Goal: Information Seeking & Learning: Learn about a topic

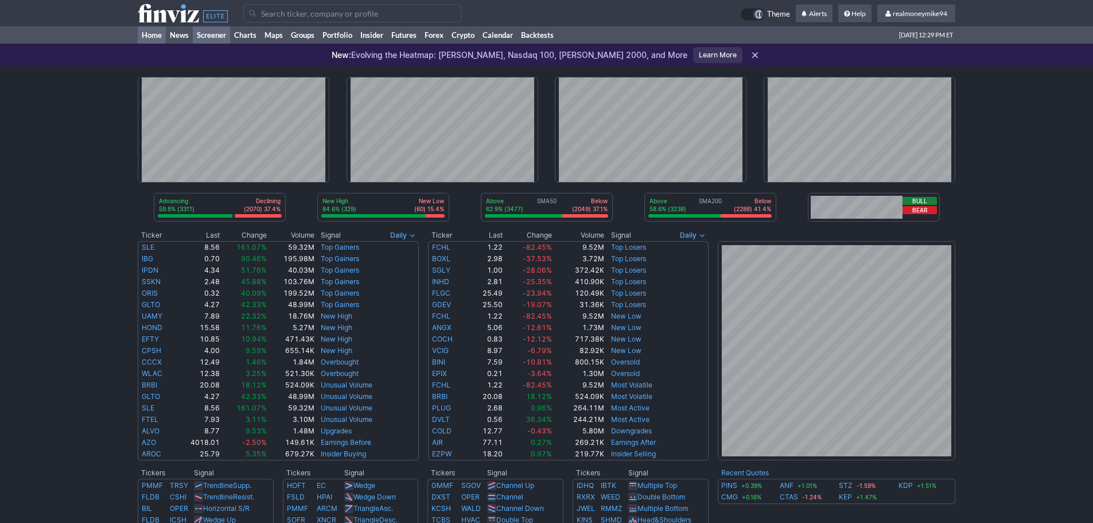
click at [219, 35] on link "Screener" at bounding box center [211, 34] width 37 height 17
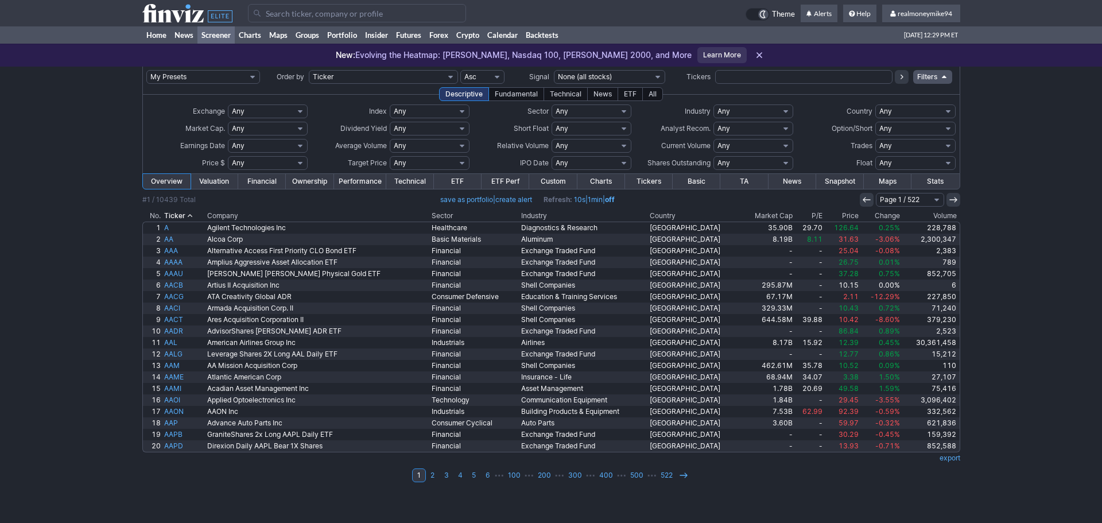
click at [646, 94] on div "All" at bounding box center [652, 94] width 21 height 14
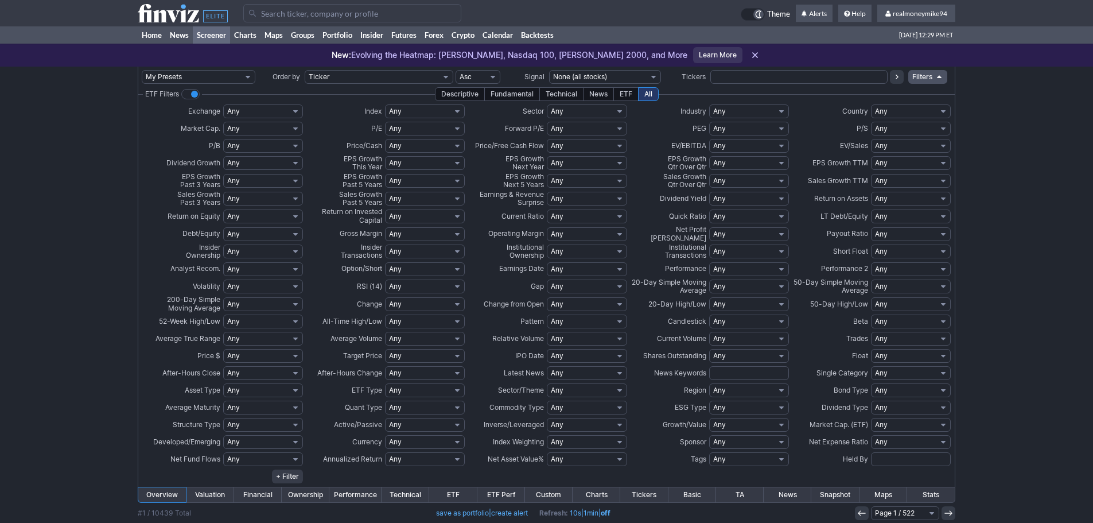
click at [257, 129] on select "Any Mega ($200bln and more) Large ($10bln to $200bln) Mid ($2bln to $10bln) Sma…" at bounding box center [263, 129] width 80 height 14
select select "largeover"
click at [223, 122] on select "Any Mega ($200bln and more) Large ($10bln to $200bln) Mid ($2bln to $10bln) Sma…" at bounding box center [263, 129] width 80 height 14
drag, startPoint x: 0, startPoint y: 0, endPoint x: 258, endPoint y: 148, distance: 297.7
click at [258, 148] on select "Any Low (<1) High (>5) Under 1 Under 2 Under 3 Under 4 Under 5 Under 6 Under 7 …" at bounding box center [263, 146] width 80 height 14
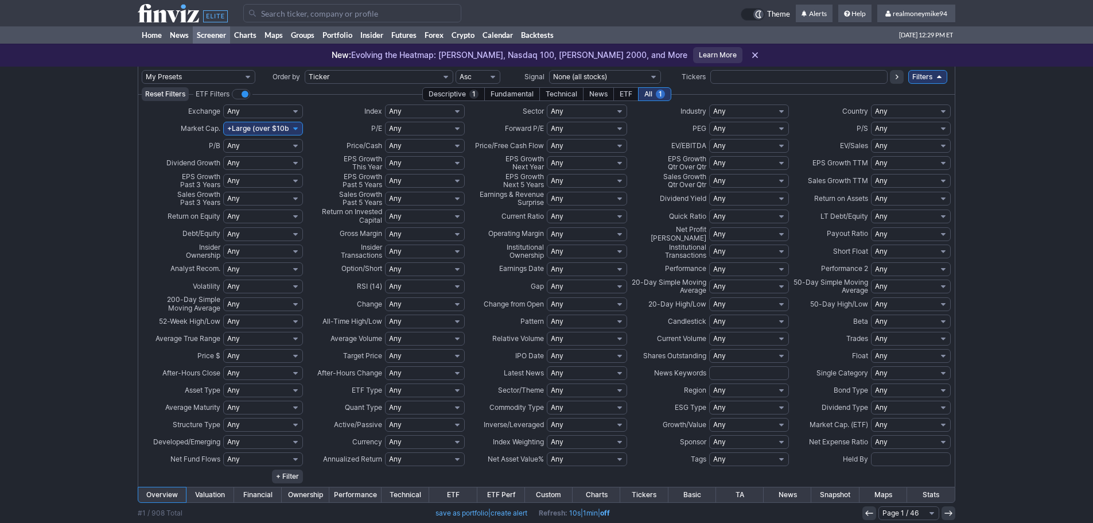
click at [258, 148] on select "Any Low (<1) High (>5) Under 1 Under 2 Under 3 Under 4 Under 5 Under 6 Under 7 …" at bounding box center [263, 146] width 80 height 14
click at [254, 177] on select "Any Negative (<0%) Positive (>0%) Positive Low (0-10%) High (>25%) Under 5% Und…" at bounding box center [263, 181] width 80 height 14
select select "pos"
click at [223, 174] on select "Any Negative (<0%) Positive (>0%) Positive Low (0-10%) High (>25%) Under 5% Und…" at bounding box center [263, 181] width 80 height 14
select select "pos"
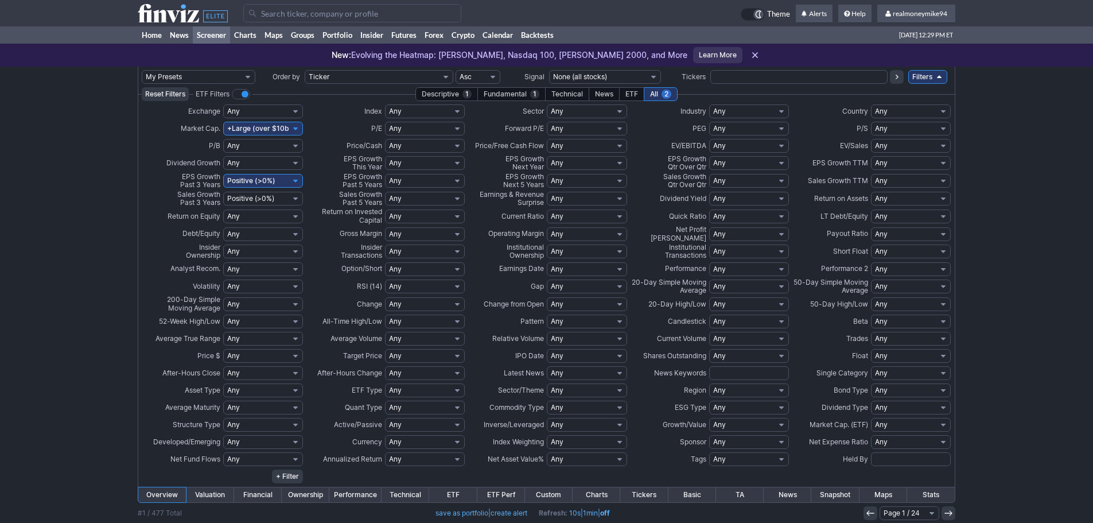
click at [223, 192] on select "Any Negative (<0%) Positive (>0%) Positive Low (0-10%) High (>25%) Under 5% Und…" at bounding box center [263, 199] width 80 height 14
click at [420, 126] on select "Any Low (<15) Profitable (>0) High (>50) Under 5 Under 10 Under 15 Under 20 Und…" at bounding box center [425, 129] width 80 height 14
select select "u20"
click at [385, 122] on select "Any Low (<15) Profitable (>0) High (>50) Under 5 Under 10 Under 15 Under 20 Und…" at bounding box center [425, 129] width 80 height 14
click at [404, 164] on select "Any Negative (<0%) Positive (>0%) Positive Low (0-10%) High (>25%) Under 5% Und…" at bounding box center [425, 163] width 80 height 14
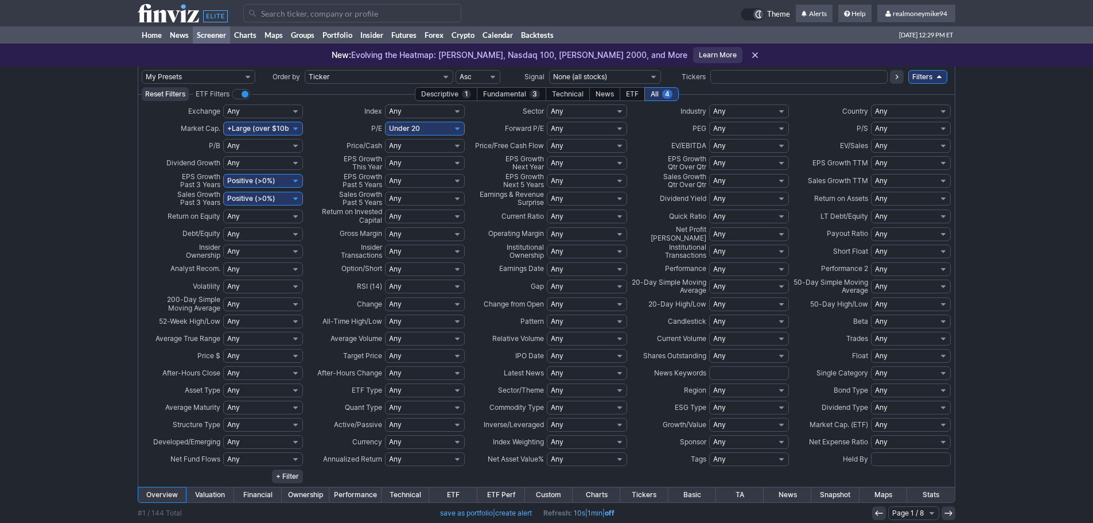
select select "pos"
click at [385, 156] on select "Any Negative (<0%) Positive (>0%) Positive Low (0-10%) High (>25%) Under 5% Und…" at bounding box center [425, 163] width 80 height 14
click at [420, 162] on select "Any Negative (<0%) Positive (>0%) Positive Low (0-10%) High (>25%) Under 5% Und…" at bounding box center [425, 163] width 80 height 14
click at [410, 180] on select "Any Negative (<0%) Positive (>0%) Positive Low (0-10%) High (>25%) Under 5% Und…" at bounding box center [425, 181] width 80 height 14
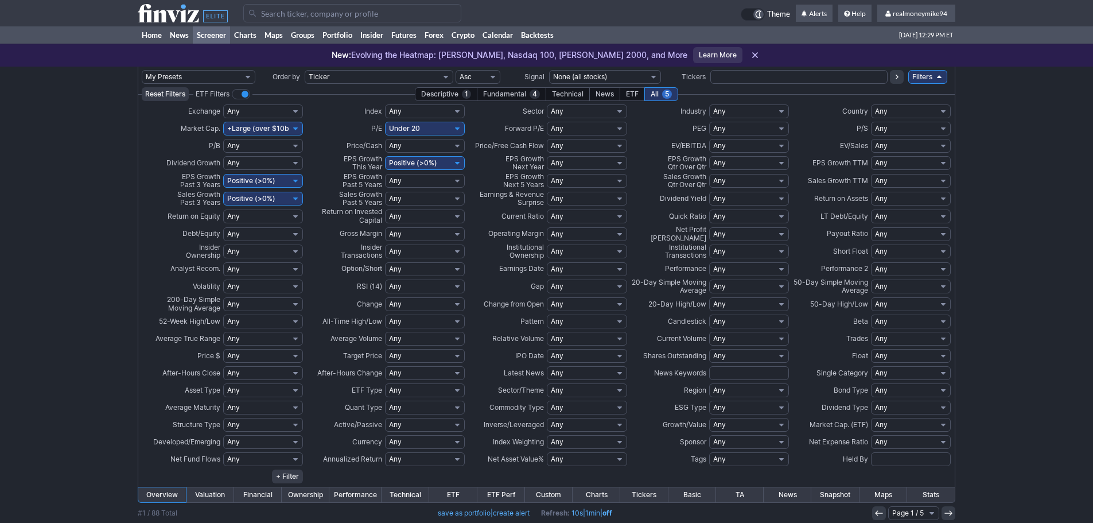
select select "pos"
click at [385, 174] on select "Any Negative (<0%) Positive (>0%) Positive Low (0-10%) High (>25%) Under 5% Und…" at bounding box center [425, 181] width 80 height 14
drag, startPoint x: 0, startPoint y: 0, endPoint x: 417, endPoint y: 205, distance: 464.4
click at [416, 200] on select "Any Negative (<0%) Positive (>0%) Positive Low (0-10%) High (>25%) Under 5% Und…" at bounding box center [425, 199] width 80 height 14
select select "pos"
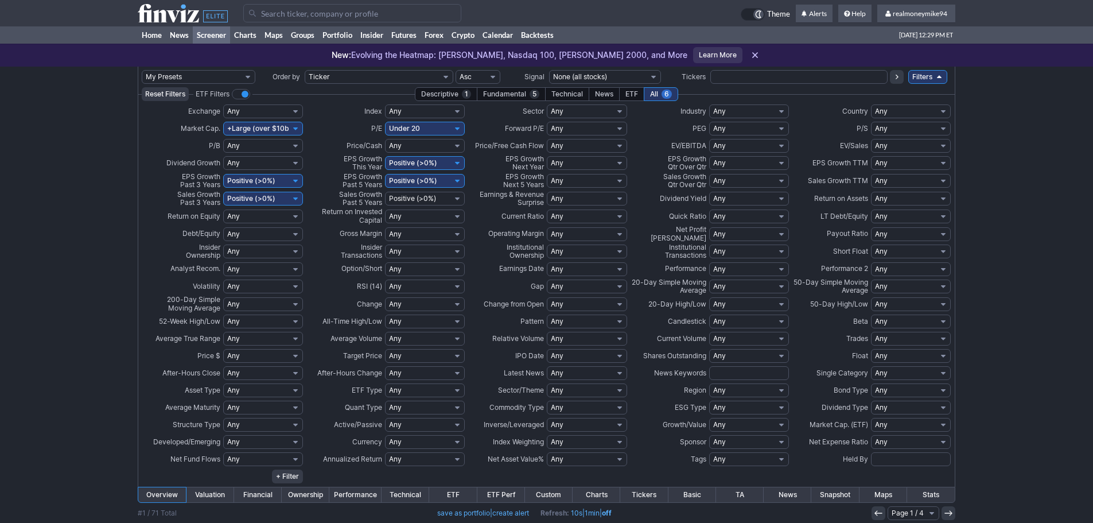
click at [385, 192] on select "Any Negative (<0%) Positive (>0%) Positive Low (0-10%) High (>25%) Under 5% Und…" at bounding box center [425, 199] width 80 height 14
click at [572, 128] on select "Any Low (<15) Profitable (>0) High (>50) Under 5 Under 10 Under 15 Under 20 Und…" at bounding box center [587, 129] width 80 height 14
click at [572, 130] on select "Any Low (<15) Profitable (>0) High (>50) Under 5 Under 10 Under 15 Under 20 Und…" at bounding box center [587, 129] width 80 height 14
click at [571, 127] on select "Any Low (<15) Profitable (>0) High (>50) Under 5 Under 10 Under 15 Under 20 Und…" at bounding box center [587, 129] width 80 height 14
select select "u20"
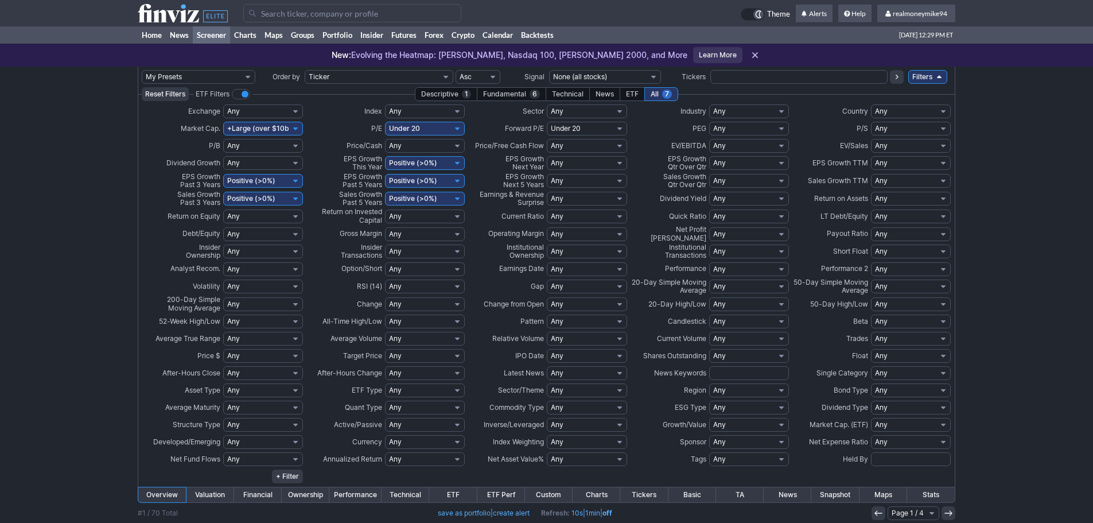
click at [547, 122] on select "Any Low (<15) Profitable (>0) High (>50) Under 5 Under 10 Under 15 Under 20 Und…" at bounding box center [587, 129] width 80 height 14
click at [587, 210] on select "Any High (>3) Low (<1) Under 1 Under 0.5 Over 0.5 Over 1 Over 1.5 Over 2 Over 3…" at bounding box center [587, 217] width 80 height 14
select select "o1.5"
click at [547, 210] on select "Any High (>3) Low (<1) Under 1 Under 0.5 Over 0.5 Over 1 Over 1.5 Over 2 Over 3…" at bounding box center [587, 217] width 80 height 14
click at [581, 215] on select "Any High (>3) Low (<1) Under 1 Under 0.5 Over 0.5 Over 1 Over 1.5 Over 2 Over 3…" at bounding box center [587, 217] width 80 height 14
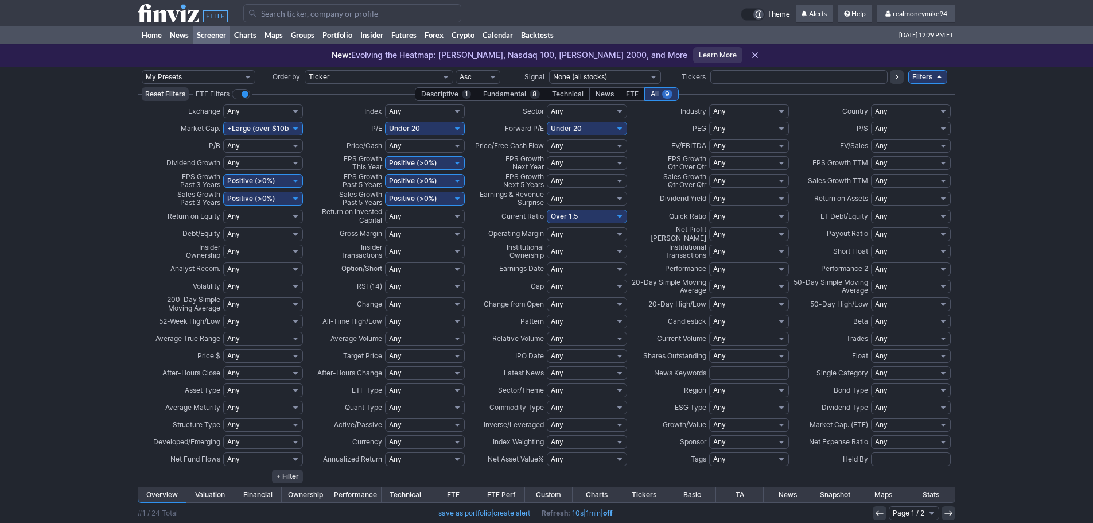
click at [547, 210] on select "Any High (>3) Low (<1) Under 1 Under 0.5 Over 0.5 Over 1 Over 1.5 Over 2 Over 3…" at bounding box center [587, 217] width 80 height 14
click at [744, 127] on select "Any Low (<1) High (>2) Under 1 Under 2 Under 3 Over 1 Over 2 Over 3 Custom" at bounding box center [749, 129] width 80 height 14
select select "u2"
click at [709, 122] on select "Any Low (<1) High (>2) Under 1 Under 2 Under 3 Over 1 Over 2 Over 3 Custom" at bounding box center [749, 129] width 80 height 14
click at [724, 232] on select "Any Positive (>0%) Negative (<0%) Very Negative (<-20%) High (>20%) Under 90% U…" at bounding box center [749, 234] width 80 height 14
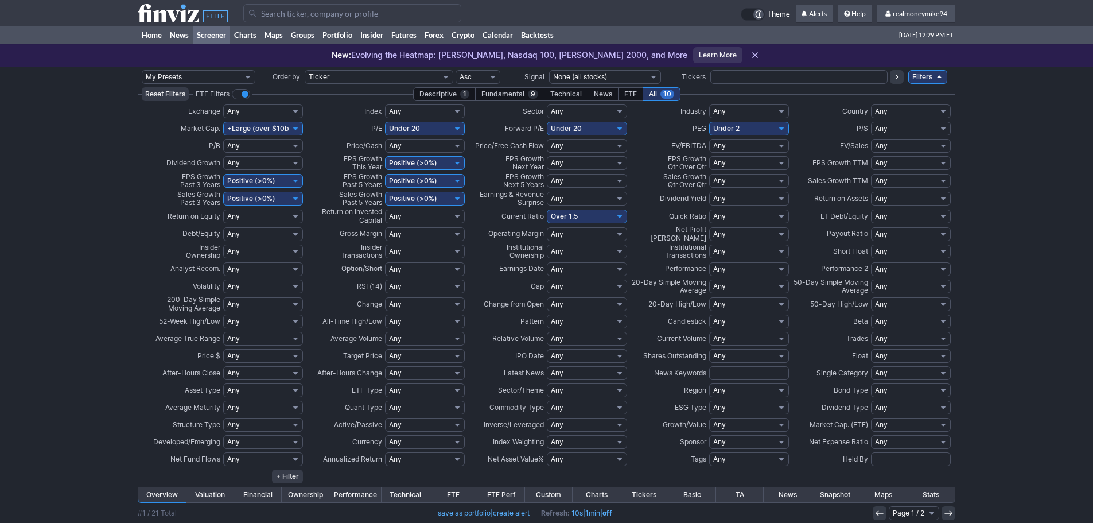
select select "o5"
click at [709, 227] on select "Any Positive (>0%) Negative (<0%) Very Negative (<-20%) High (>20%) Under 90% U…" at bounding box center [749, 234] width 80 height 14
click at [736, 213] on select "Any High (>3) Low (<0.5) Under 1 Under 0.5 Over 0.5 Over 1 Over 1.5 Over 2 Over…" at bounding box center [749, 217] width 80 height 14
select select "o1.5"
click at [709, 210] on select "Any High (>3) Low (<0.5) Under 1 Under 0.5 Over 0.5 Over 1 Over 1.5 Over 2 Over…" at bounding box center [749, 217] width 80 height 14
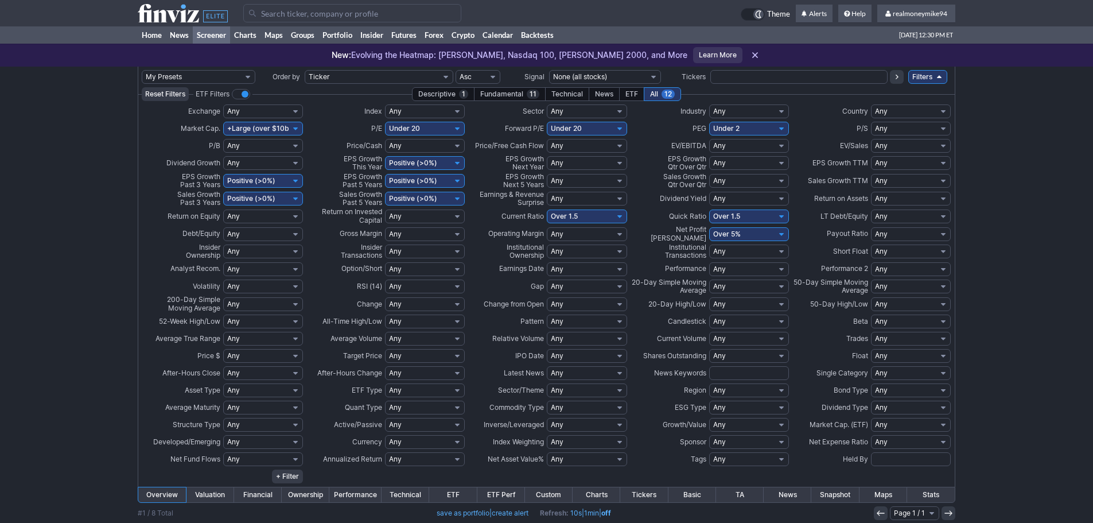
scroll to position [147, 0]
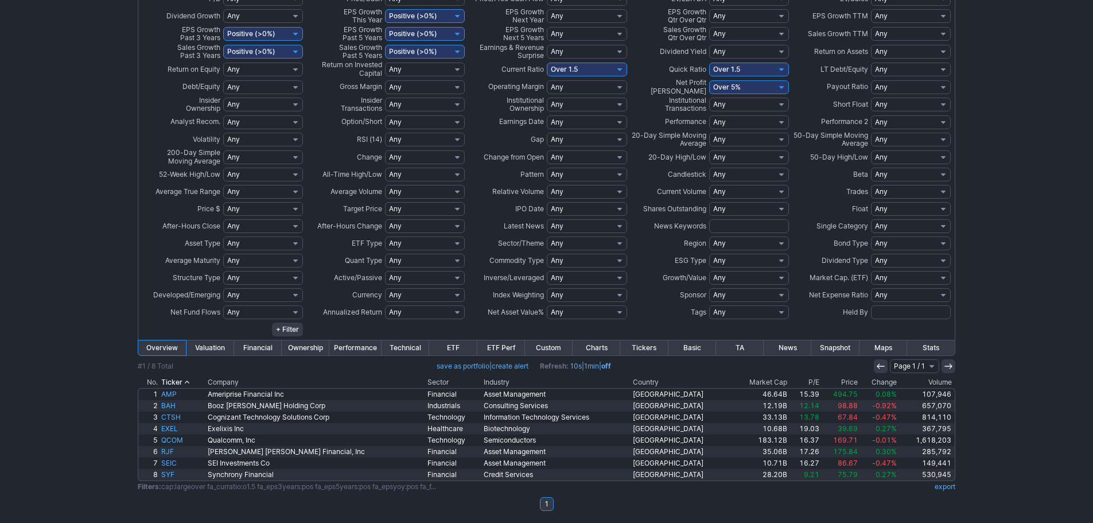
click at [733, 378] on th "Market Cap" at bounding box center [761, 382] width 56 height 11
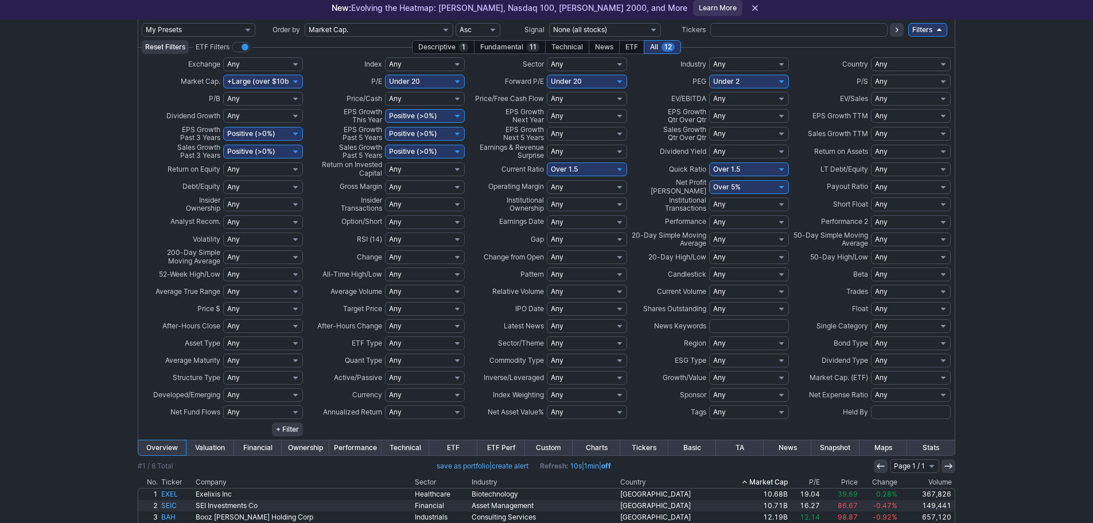
scroll to position [147, 0]
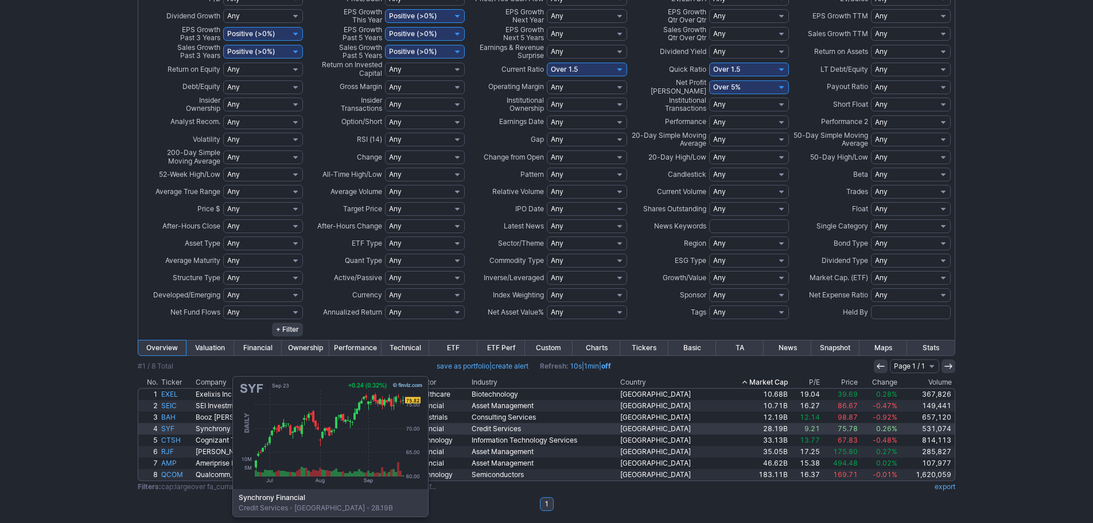
click at [175, 427] on link "SYF" at bounding box center [177, 428] width 34 height 11
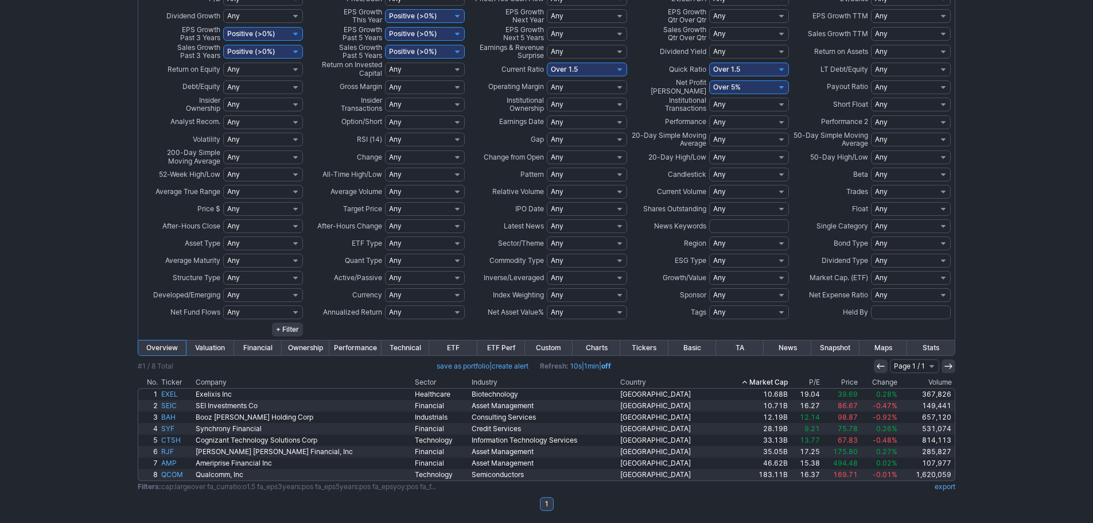
scroll to position [147, 0]
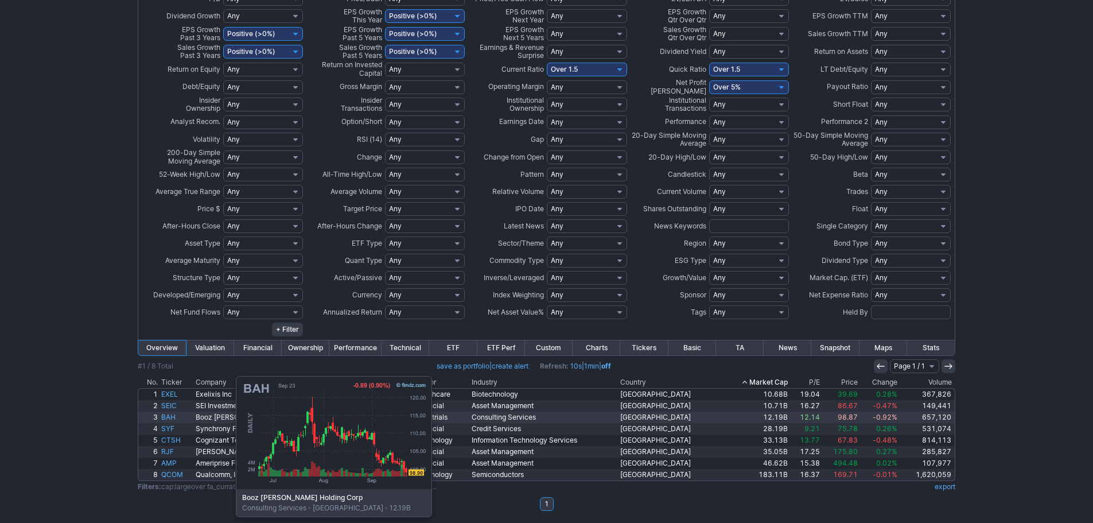
click at [179, 415] on link "BAH" at bounding box center [177, 417] width 34 height 11
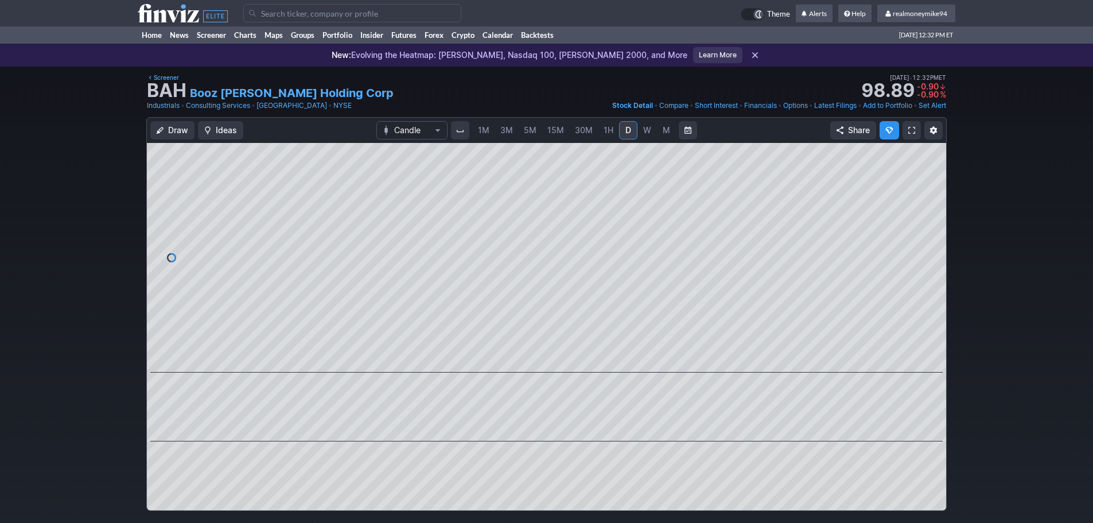
click at [650, 125] on link "W" at bounding box center [647, 130] width 18 height 18
click at [673, 128] on link "M" at bounding box center [666, 130] width 18 height 18
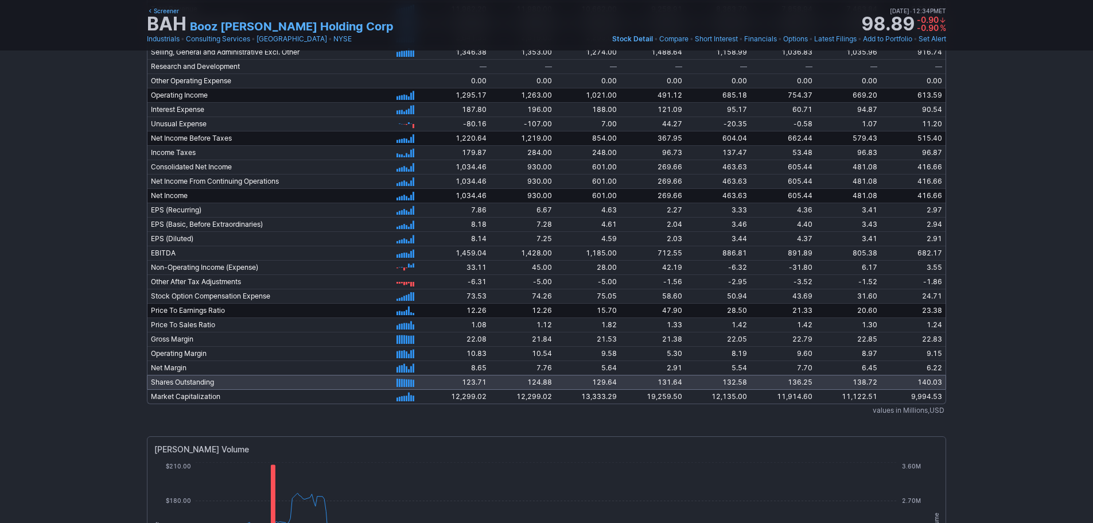
scroll to position [2772, 0]
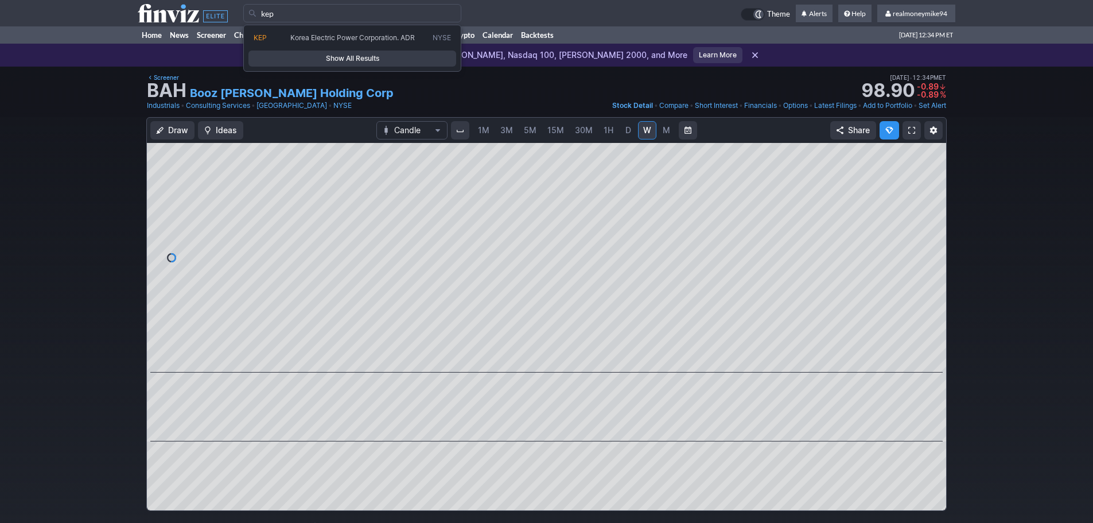
type input "kep"
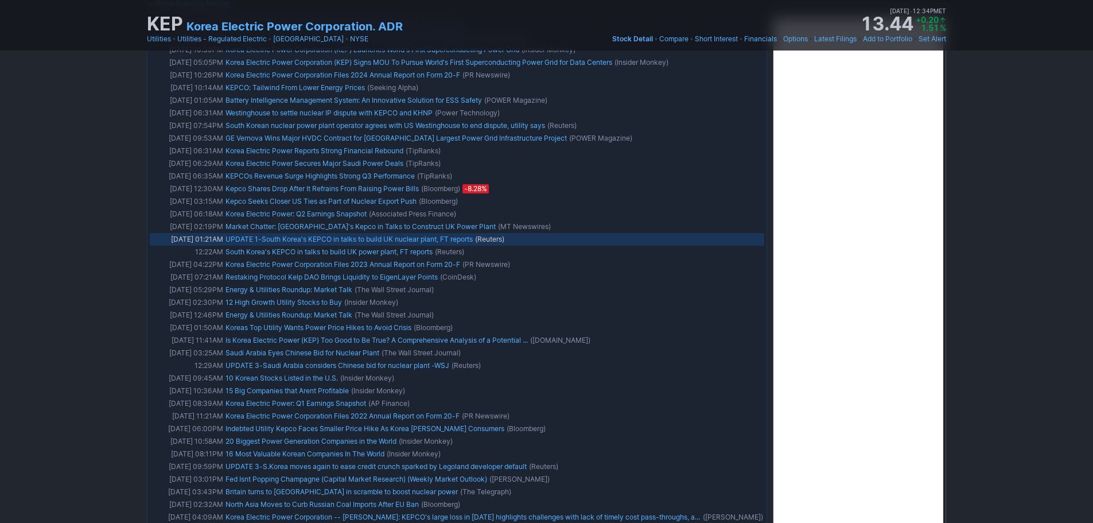
scroll to position [976, 0]
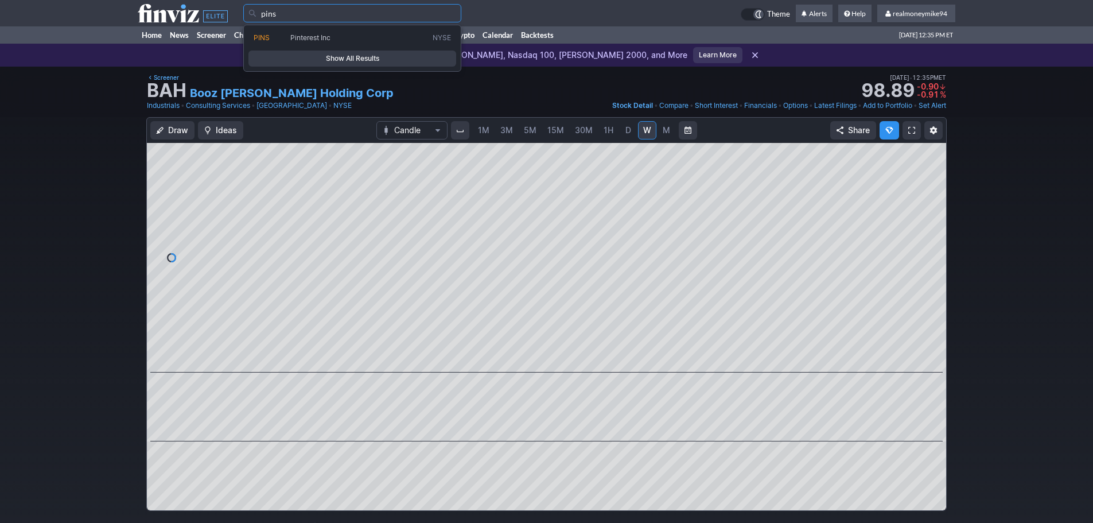
click at [319, 34] on span "Pinterest Inc" at bounding box center [310, 37] width 40 height 9
type input "PINS"
